Goal: Task Accomplishment & Management: Complete application form

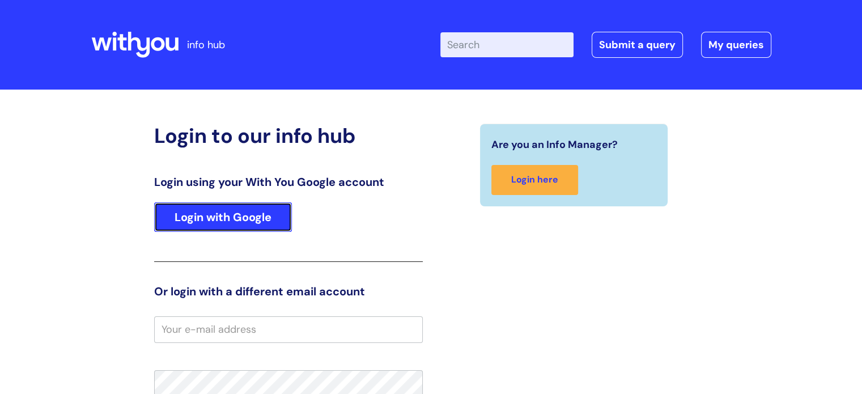
click at [227, 223] on link "Login with Google" at bounding box center [223, 216] width 138 height 29
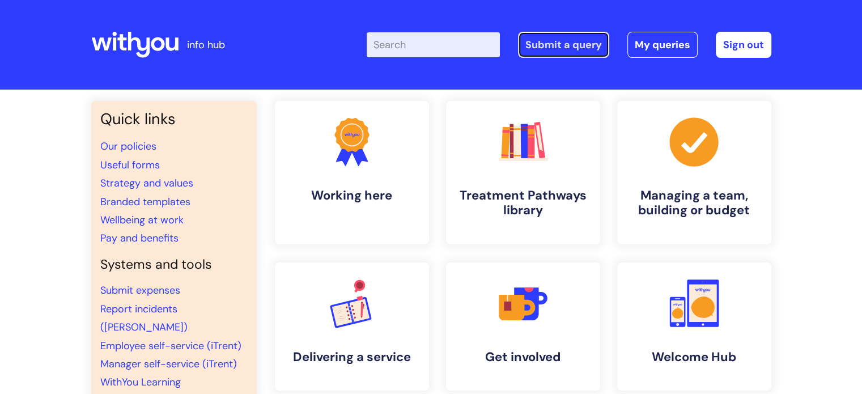
click at [590, 44] on link "Submit a query" at bounding box center [563, 45] width 91 height 26
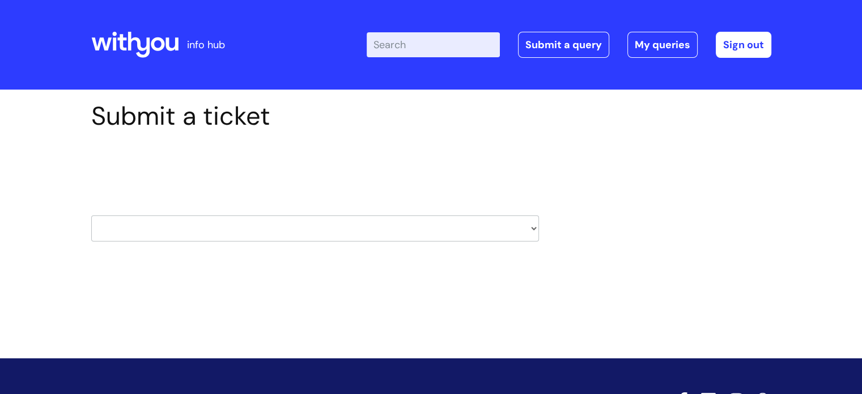
click at [231, 224] on select "HR / People IT and Support Clinical Drug Alerts Finance Accounts Data Support T…" at bounding box center [315, 228] width 448 height 26
select select "learning_and_development"
click at [91, 215] on select "HR / People IT and Support Clinical Drug Alerts Finance Accounts Data Support T…" at bounding box center [315, 228] width 448 height 26
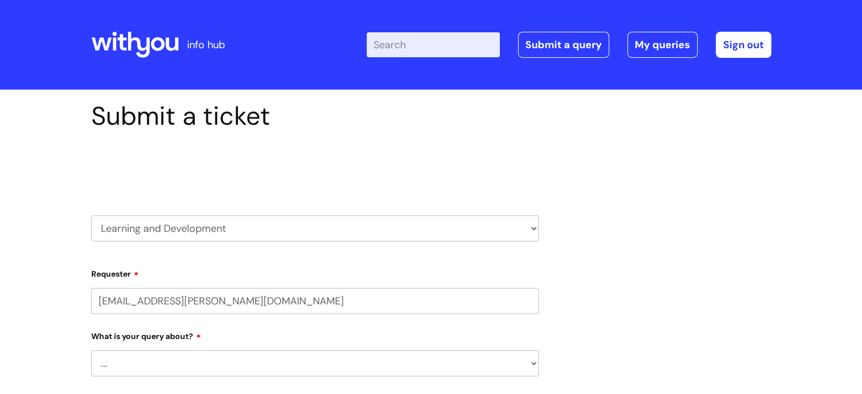
select select "80004418200"
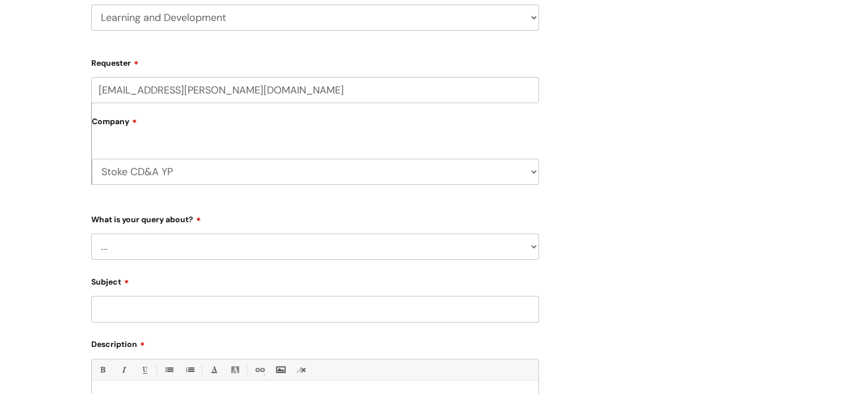
scroll to position [227, 0]
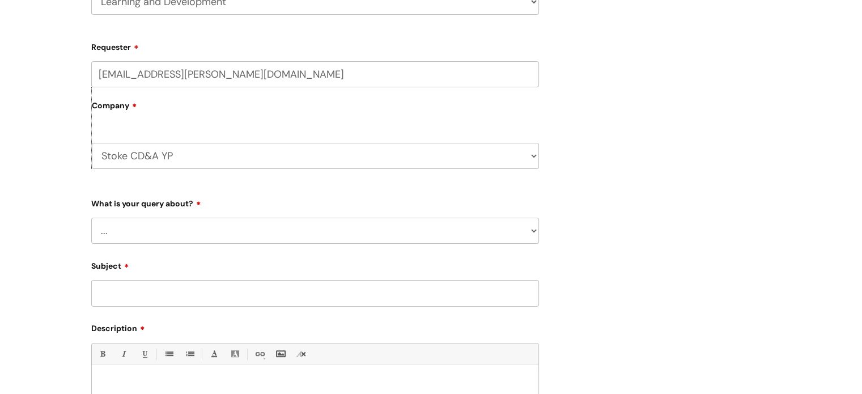
click at [160, 238] on select "... Question about a training course or session booking Ask about apprenticeshi…" at bounding box center [315, 231] width 448 height 26
select select "Can’t log in or access learning"
click at [91, 218] on select "... Question about a training course or session booking Ask about apprenticeshi…" at bounding box center [315, 231] width 448 height 26
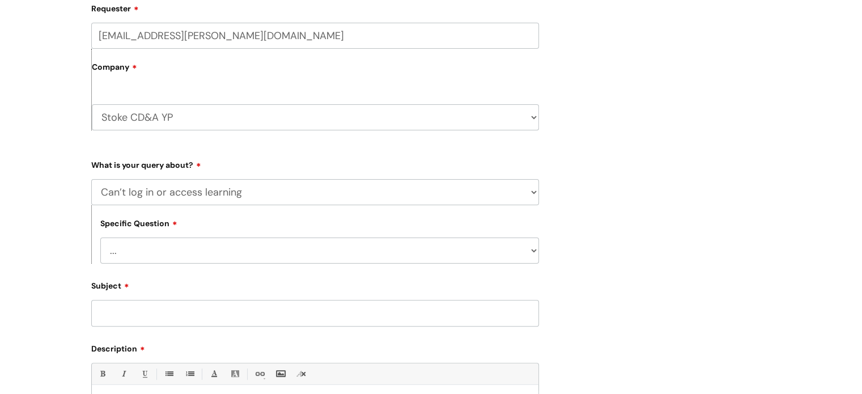
scroll to position [283, 0]
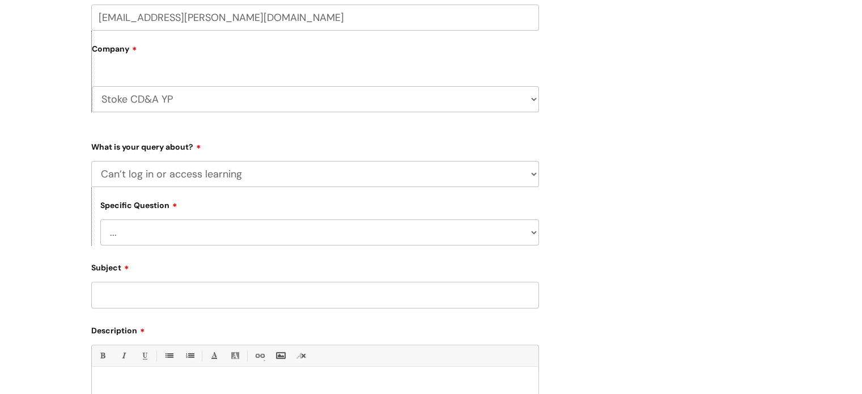
click at [146, 242] on select "... Issue accessing WithYou Learning Issue accessing an internal course Issue a…" at bounding box center [319, 232] width 439 height 26
select select "Issue accessing WithYou Learning"
click at [100, 220] on select "... Issue accessing WithYou Learning Issue accessing an internal course Issue a…" at bounding box center [319, 232] width 439 height 26
click at [152, 294] on input "Subject" at bounding box center [315, 295] width 448 height 26
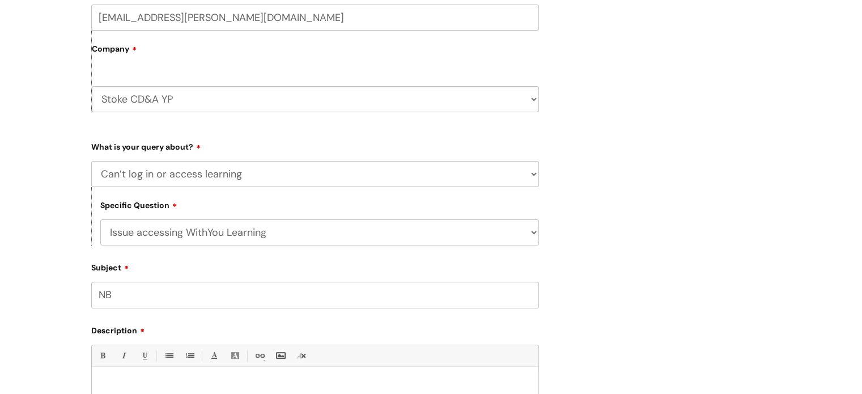
type input "N"
type input "BAC staff cannot access certain modules"
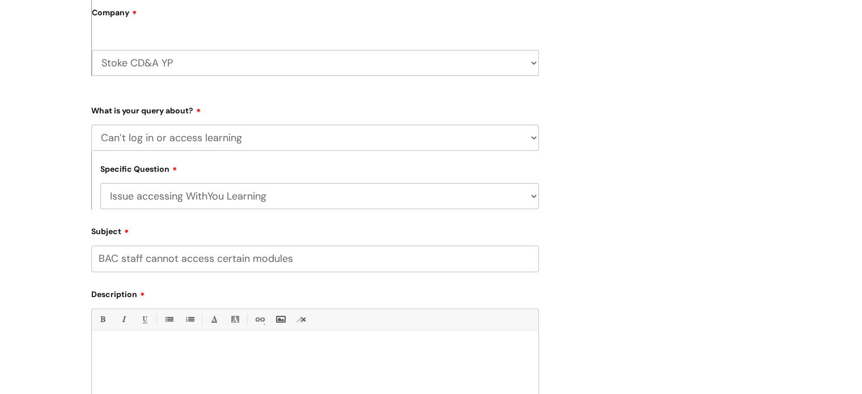
scroll to position [340, 0]
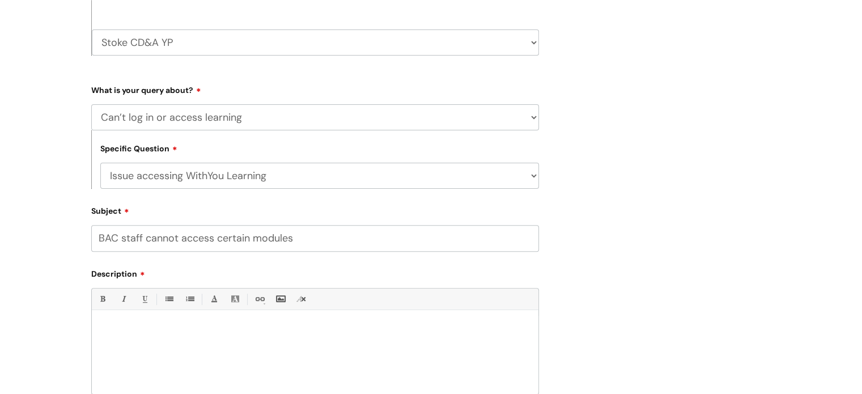
click at [141, 330] on p at bounding box center [315, 329] width 430 height 10
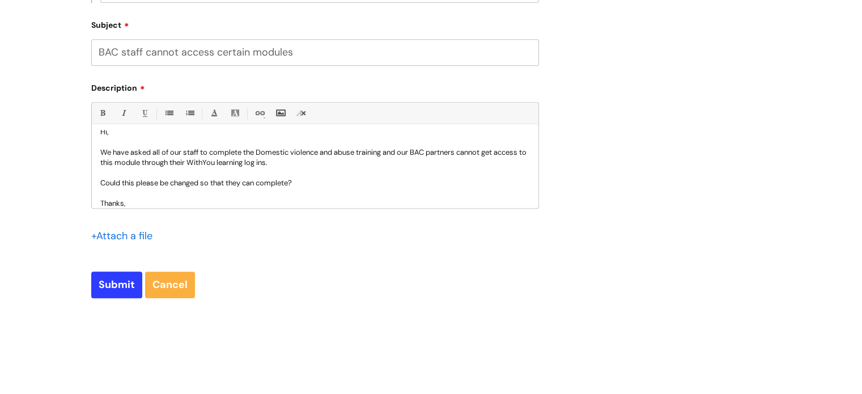
scroll to position [569, 0]
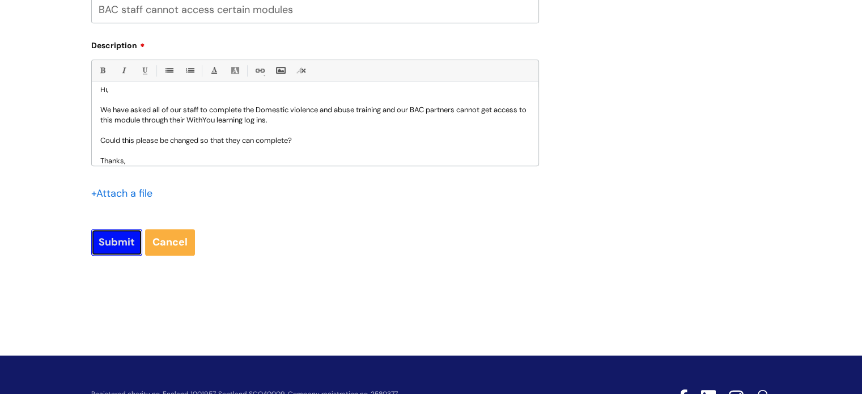
click at [114, 238] on input "Submit" at bounding box center [116, 242] width 51 height 26
type input "Please Wait..."
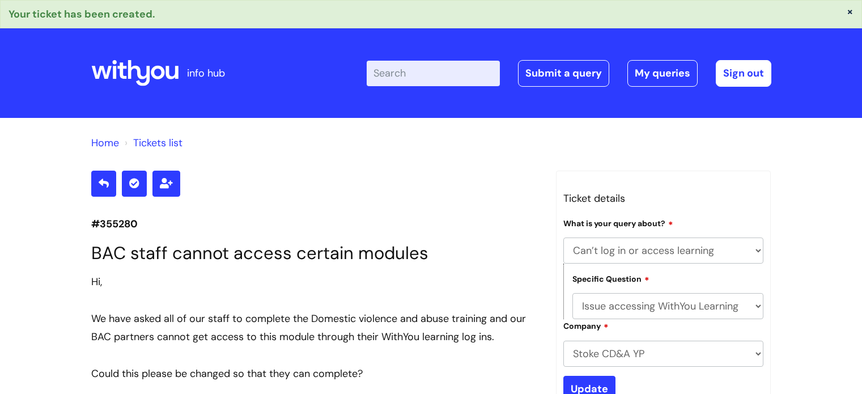
select select "Can’t log in or access learning"
select select "Issue accessing WithYou Learning"
